Goal: Check status: Check status

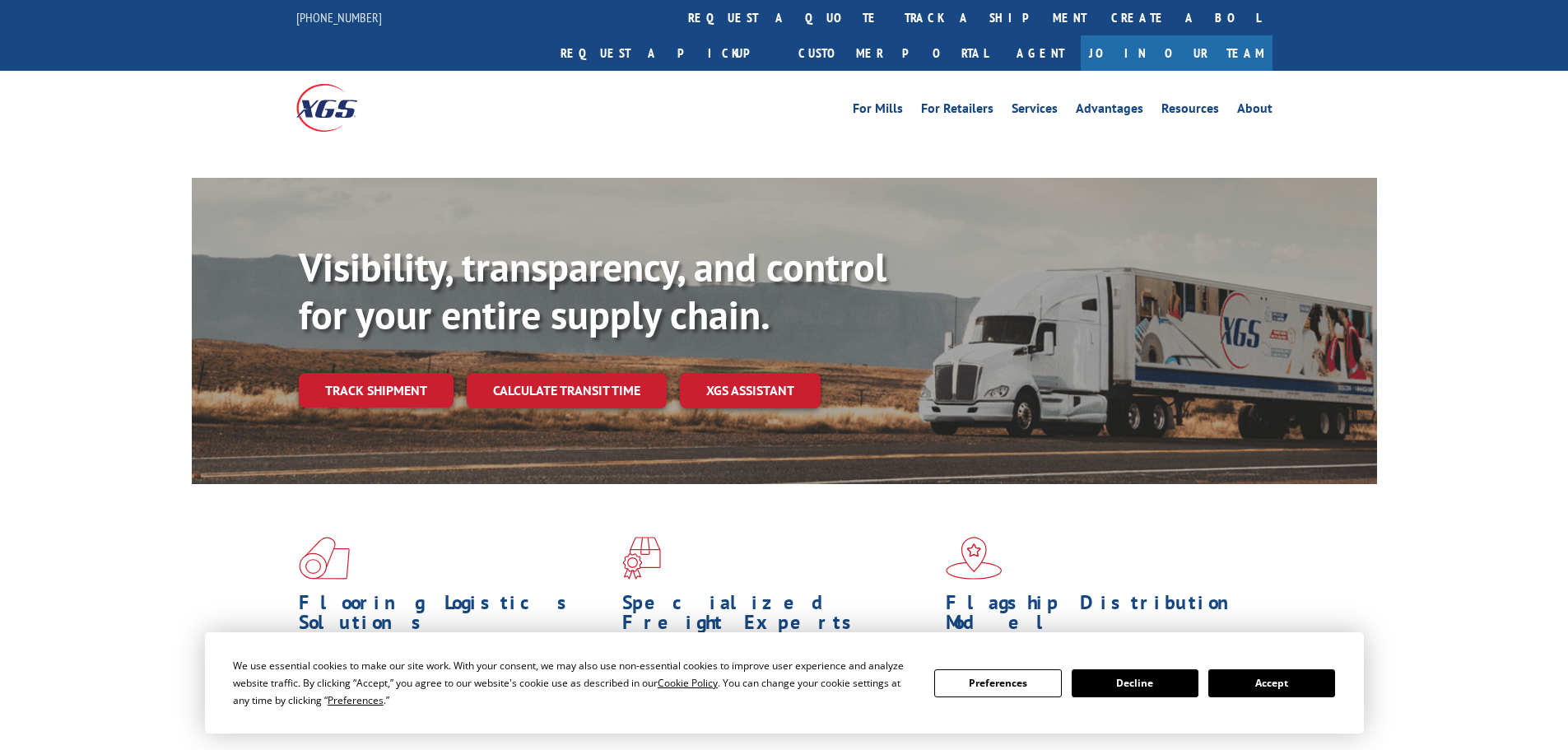
click at [1308, 686] on button "Accept" at bounding box center [1271, 683] width 127 height 28
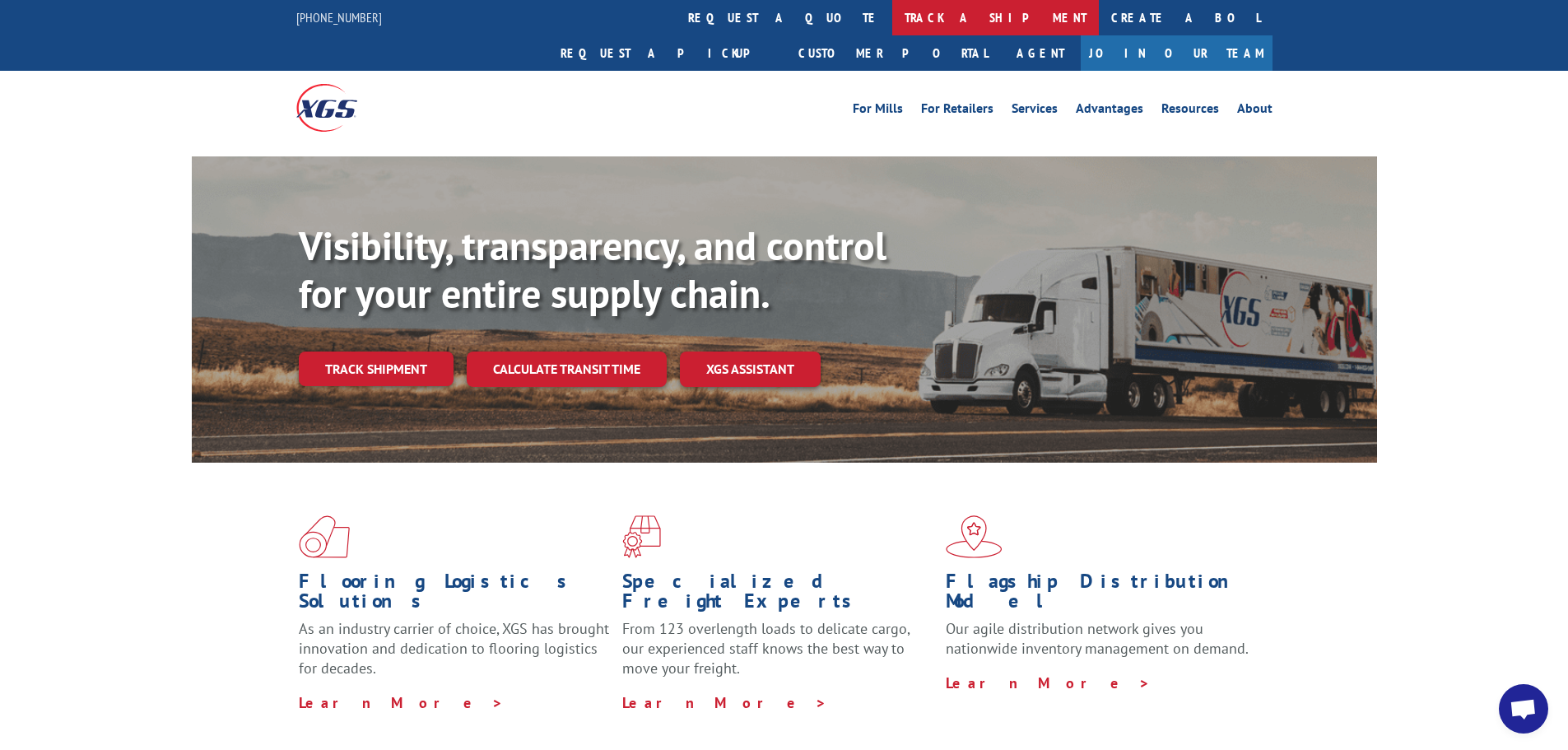
click at [893, 24] on link "track a shipment" at bounding box center [996, 18] width 206 height 36
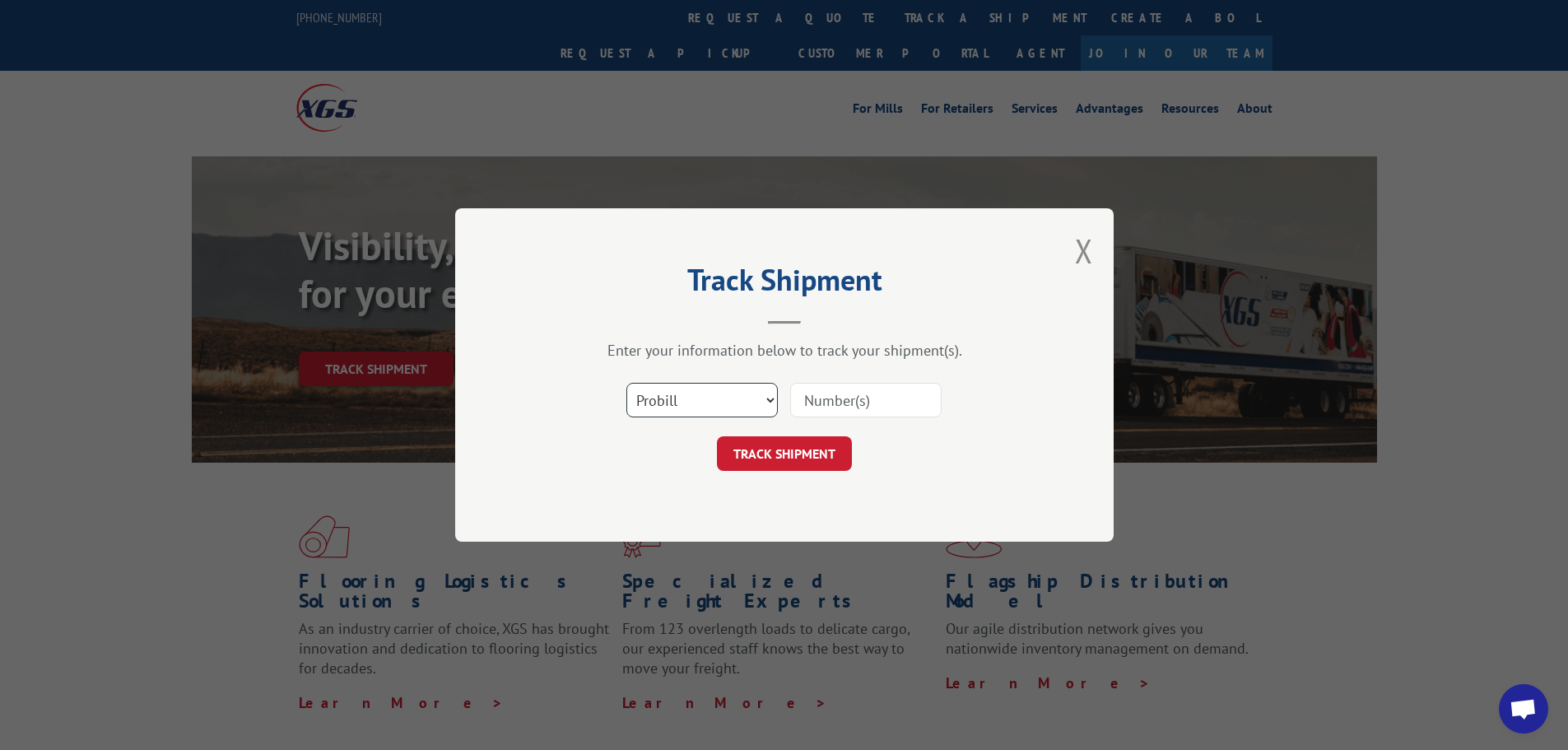
click at [743, 392] on select "Select category... Probill BOL PO" at bounding box center [703, 400] width 152 height 35
select select "bol"
click at [627, 383] on select "Select category... Probill BOL PO" at bounding box center [703, 400] width 152 height 35
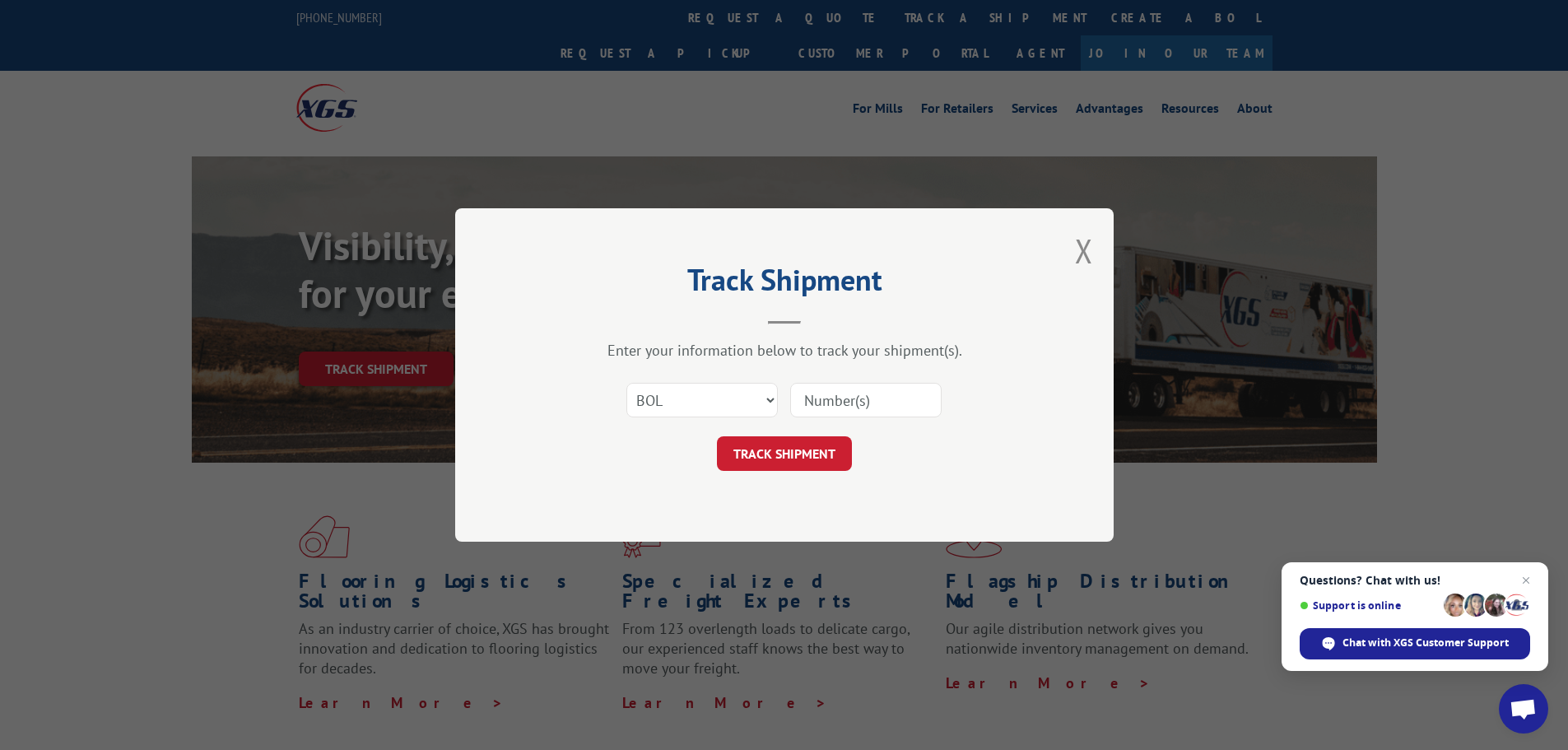
click at [841, 398] on input at bounding box center [866, 400] width 152 height 35
paste input "442637"
type input "442637"
click at [806, 444] on button "TRACK SHIPMENT" at bounding box center [784, 453] width 135 height 35
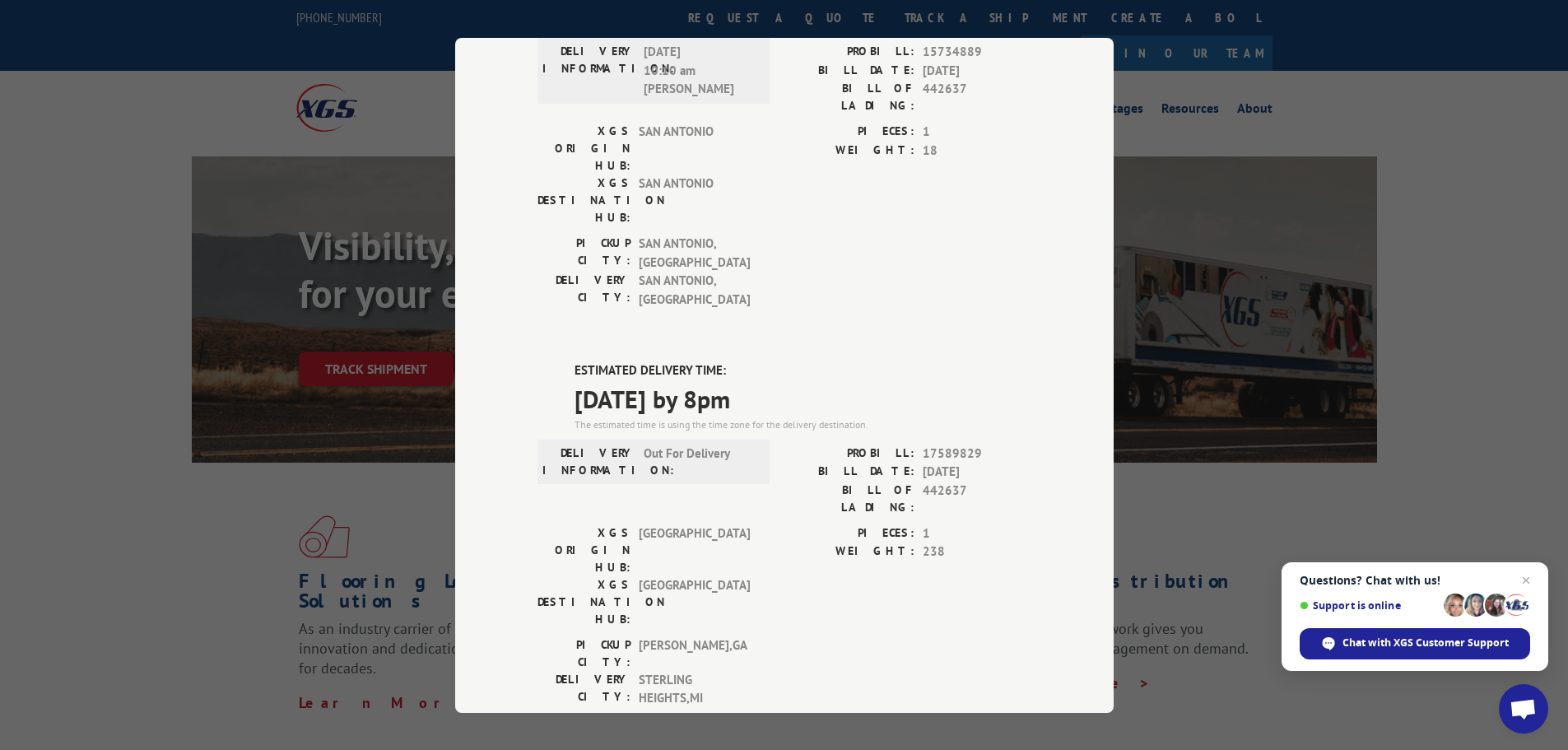
scroll to position [623, 0]
